Goal: Task Accomplishment & Management: Manage account settings

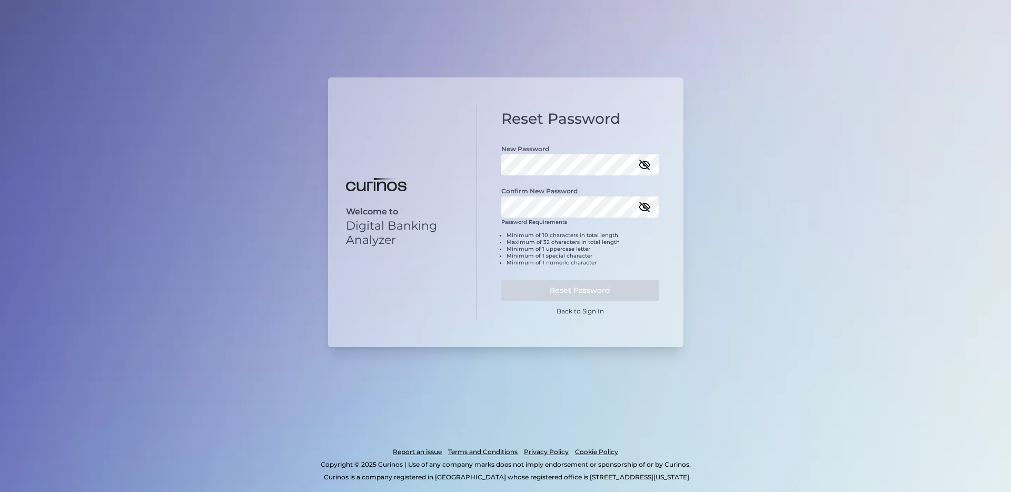
click at [457, 186] on div "Welcome to Digital Banking Analyzer" at bounding box center [402, 212] width 149 height 215
click at [650, 167] on icon "button" at bounding box center [644, 164] width 13 height 13
click at [645, 210] on icon "button" at bounding box center [644, 206] width 11 height 7
click at [569, 288] on button "Reset Password" at bounding box center [580, 289] width 158 height 21
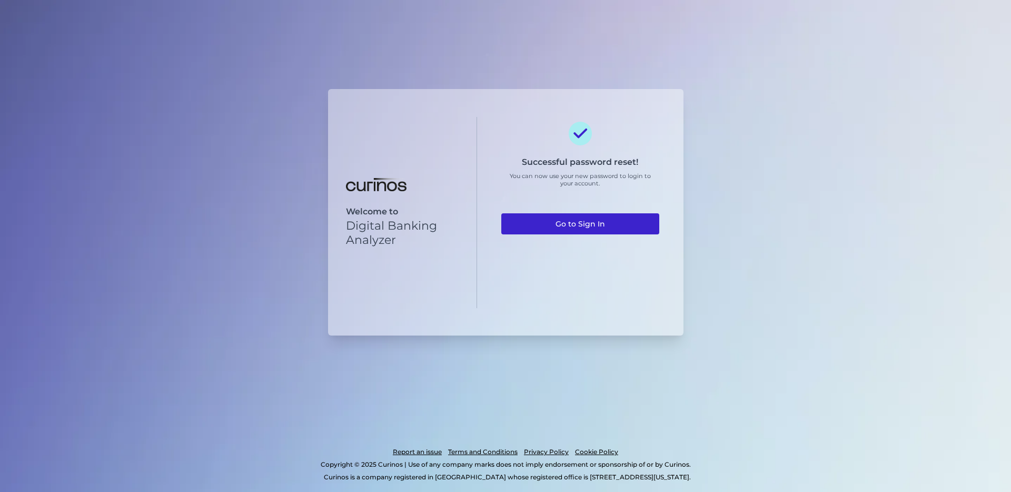
click at [577, 225] on link "Go to Sign In" at bounding box center [580, 223] width 158 height 21
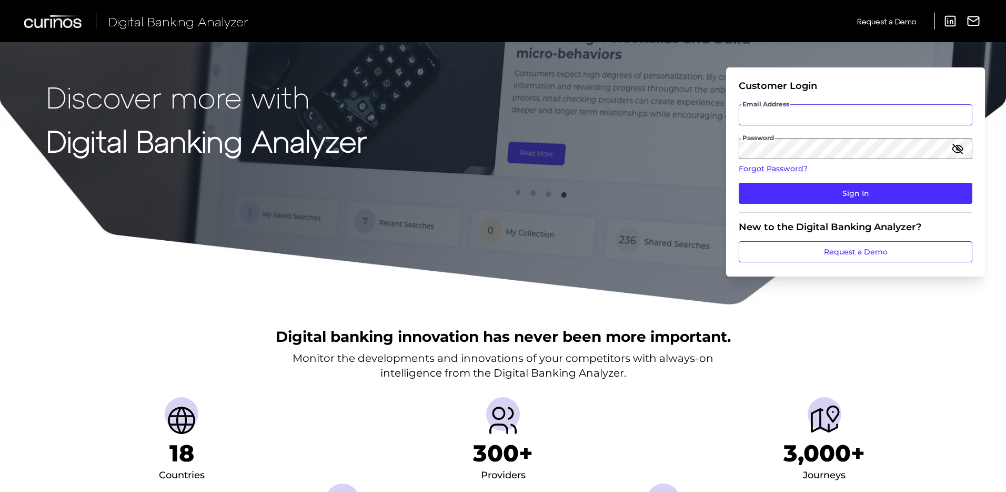
type input "evan_skorepa@keybank.com"
click at [812, 123] on input "evan_skorepa@keybank.com" at bounding box center [856, 114] width 234 height 21
click at [960, 152] on icon "button" at bounding box center [958, 148] width 13 height 13
